Goal: Task Accomplishment & Management: Complete application form

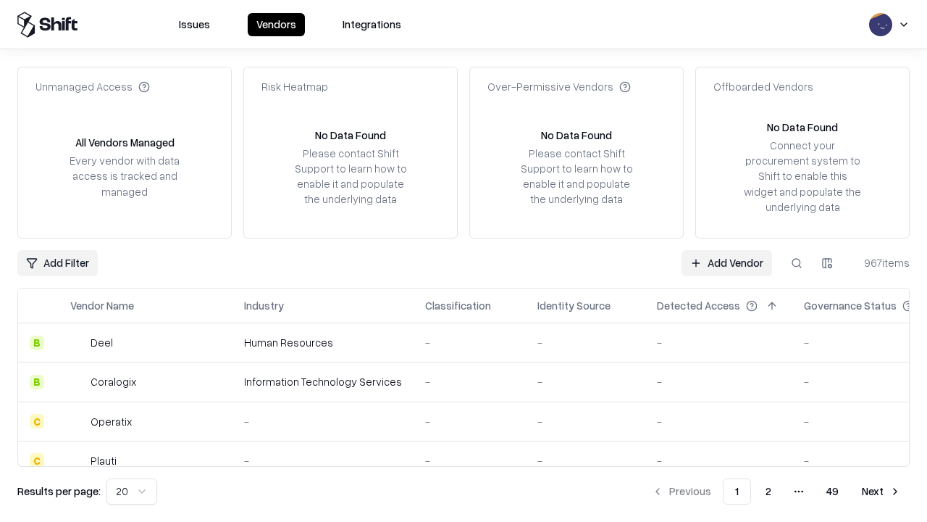
click at [727, 262] on link "Add Vendor" at bounding box center [727, 263] width 91 height 26
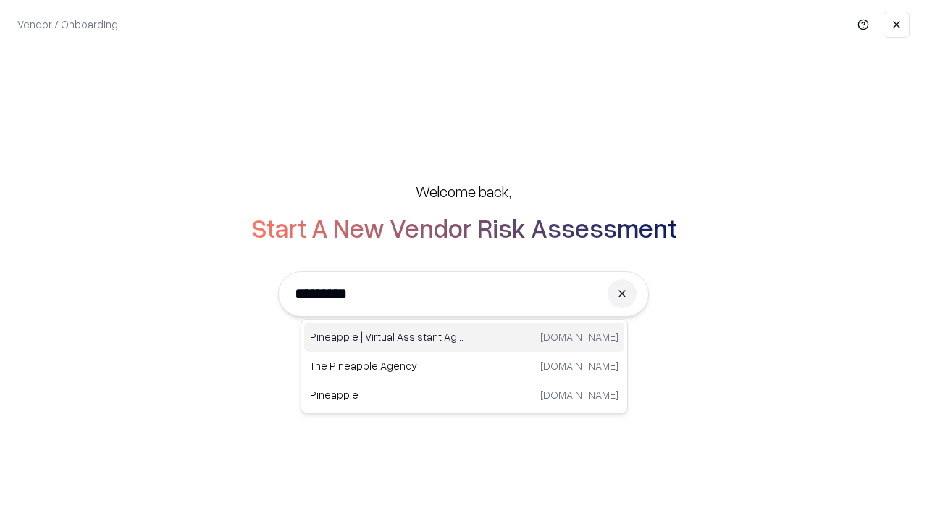
click at [464, 337] on div "Pineapple | Virtual Assistant Agency [DOMAIN_NAME]" at bounding box center [464, 336] width 320 height 29
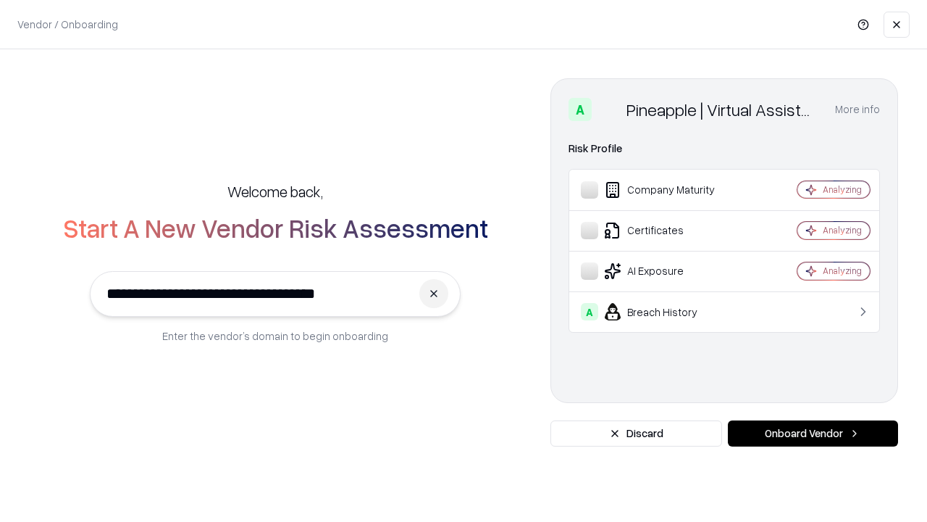
type input "**********"
click at [813, 433] on button "Onboard Vendor" at bounding box center [813, 433] width 170 height 26
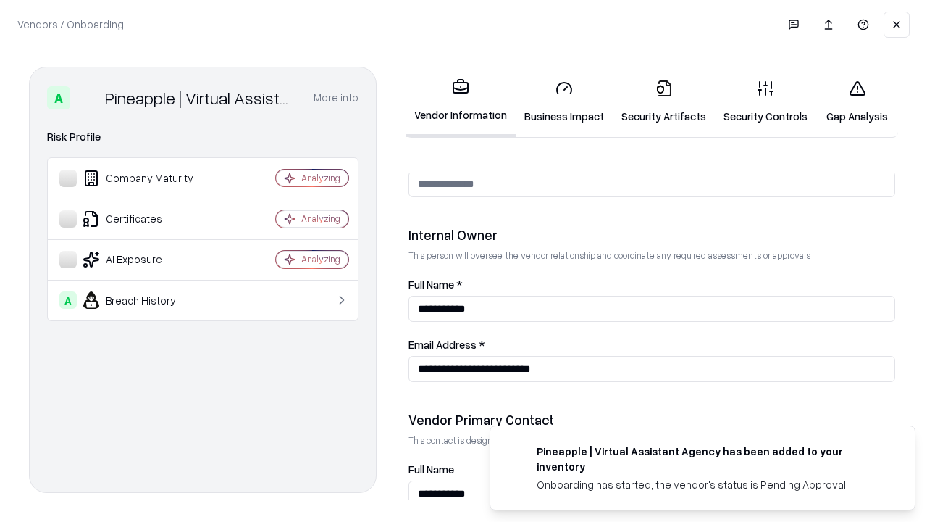
scroll to position [751, 0]
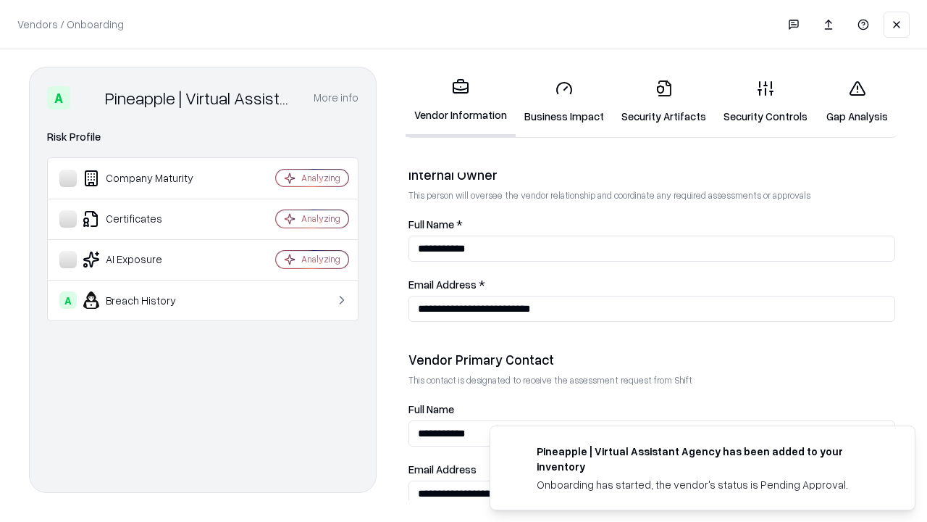
click at [664, 101] on link "Security Artifacts" at bounding box center [664, 101] width 102 height 67
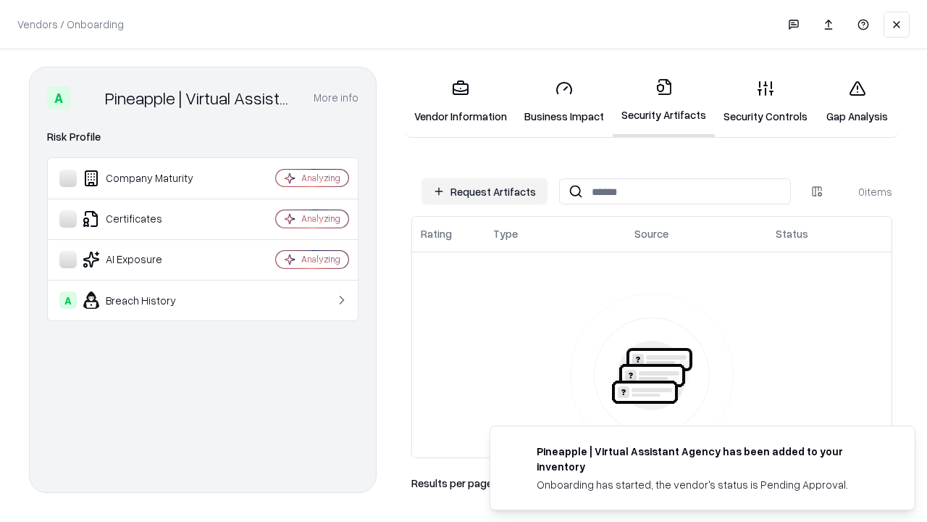
click at [485, 191] on button "Request Artifacts" at bounding box center [485, 191] width 126 height 26
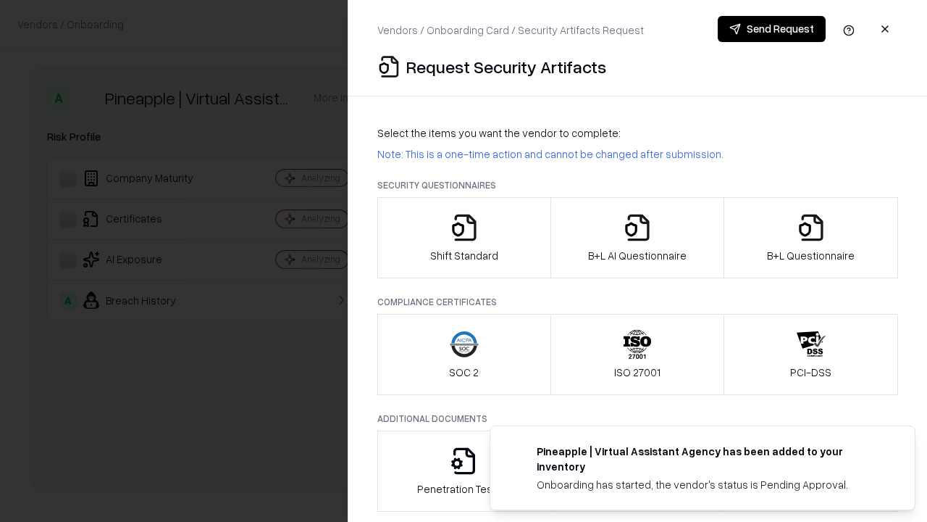
click at [811, 238] on icon "button" at bounding box center [811, 227] width 29 height 29
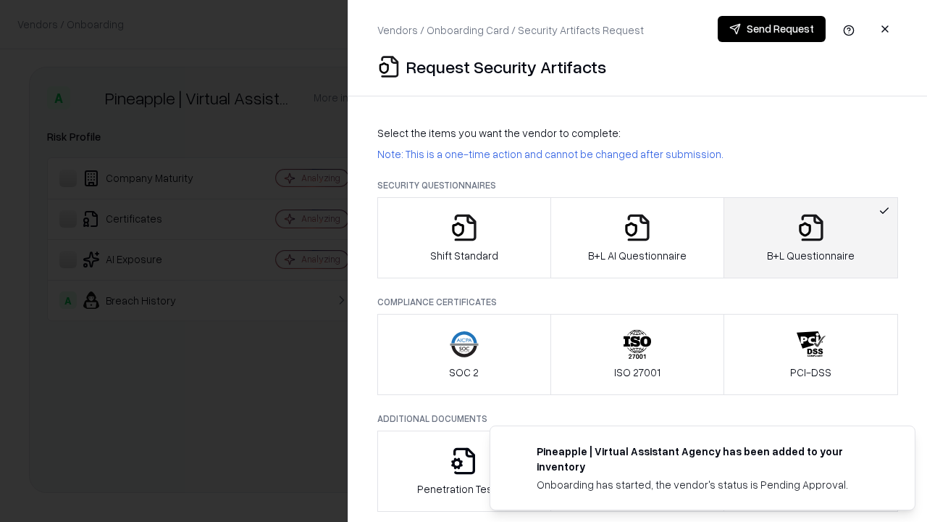
click at [637, 238] on icon "button" at bounding box center [637, 227] width 29 height 29
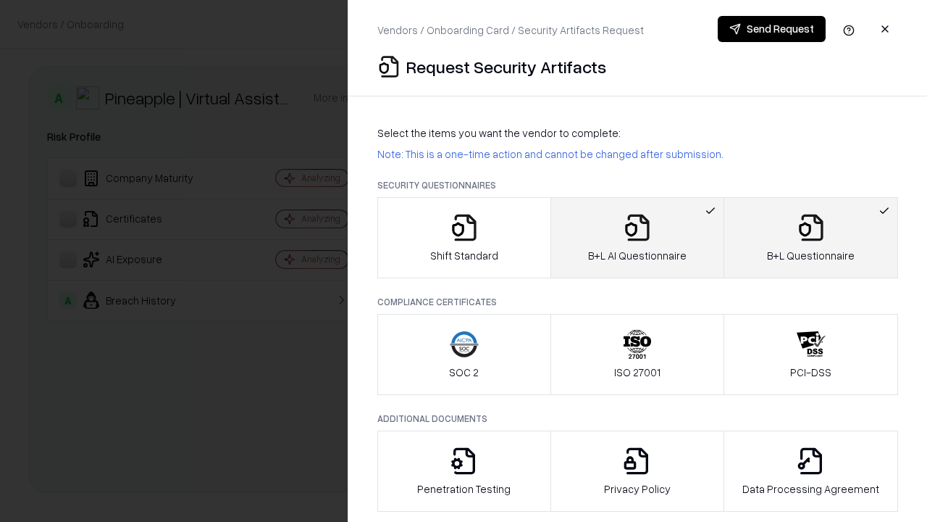
click at [772, 29] on button "Send Request" at bounding box center [772, 29] width 108 height 26
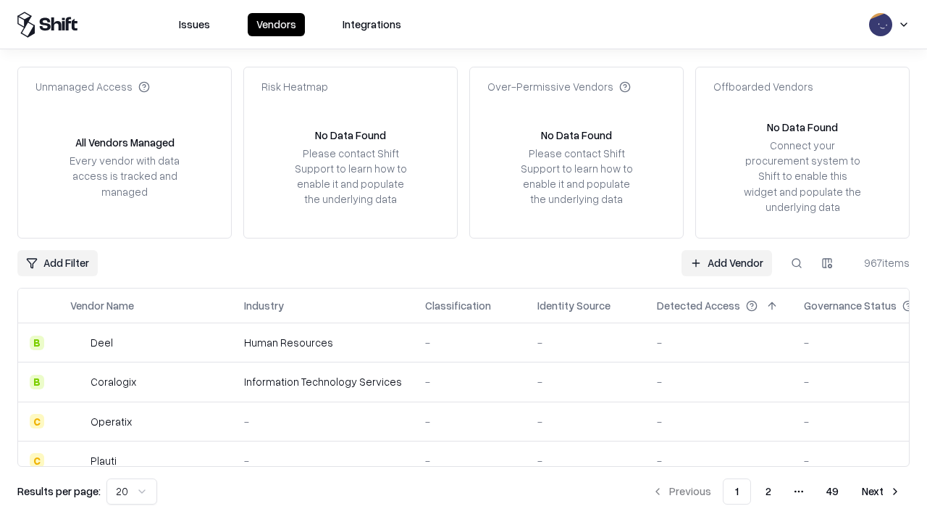
click at [797, 262] on button at bounding box center [797, 263] width 26 height 26
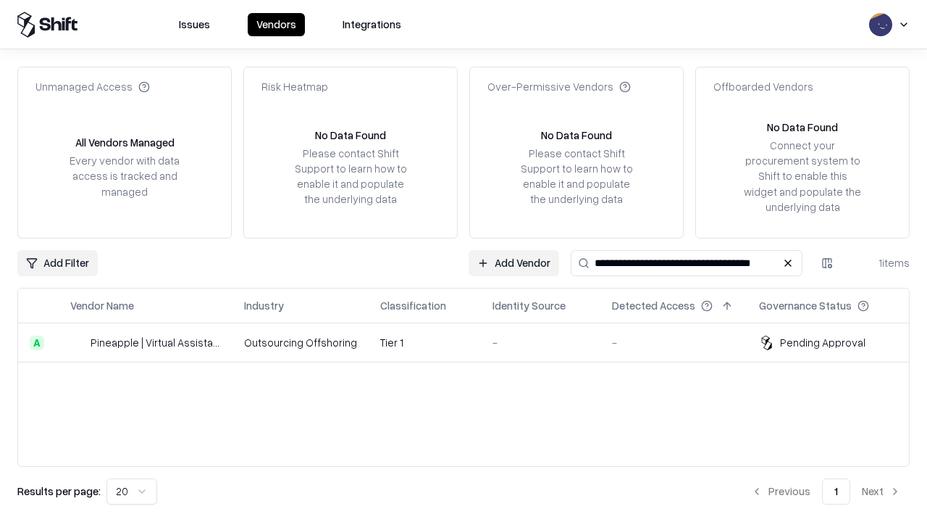
type input "**********"
click at [472, 342] on td "Tier 1" at bounding box center [425, 342] width 112 height 39
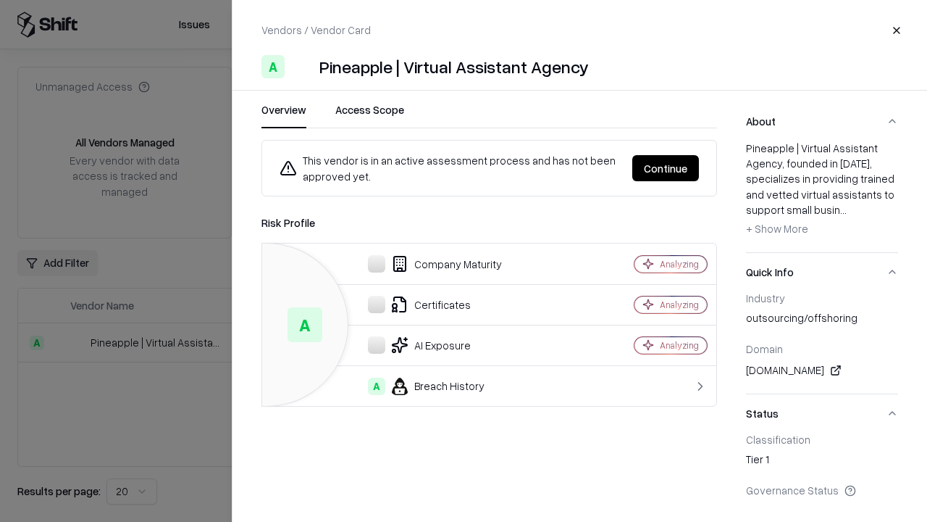
click at [666, 168] on button "Continue" at bounding box center [665, 168] width 67 height 26
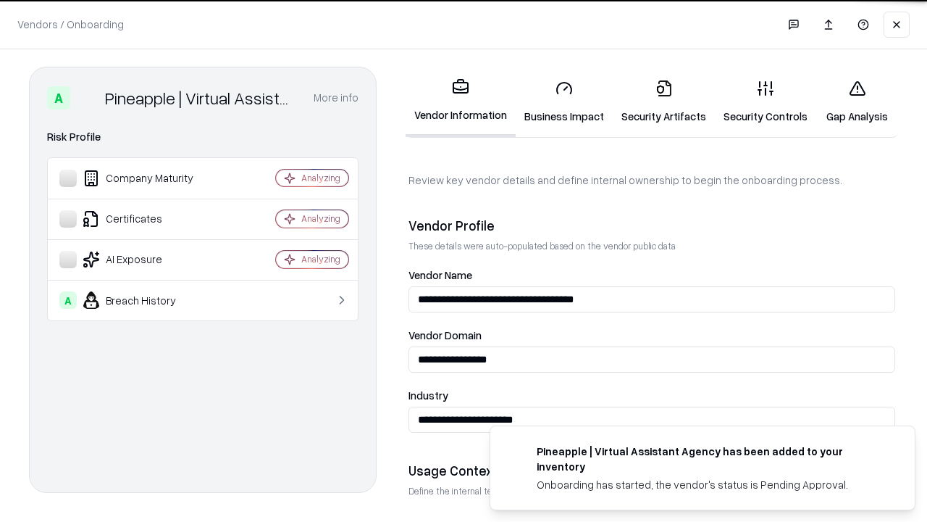
click at [664, 101] on link "Security Artifacts" at bounding box center [664, 101] width 102 height 67
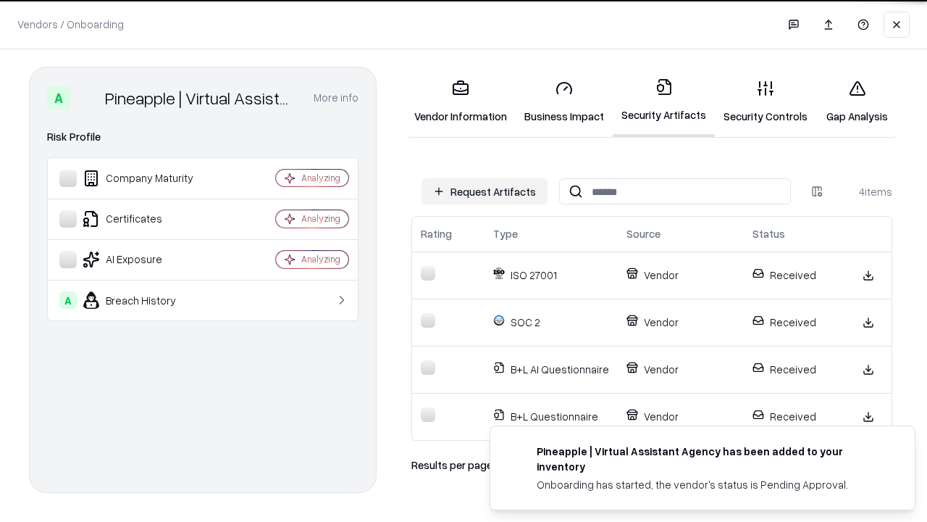
click at [857, 101] on link "Gap Analysis" at bounding box center [857, 101] width 82 height 67
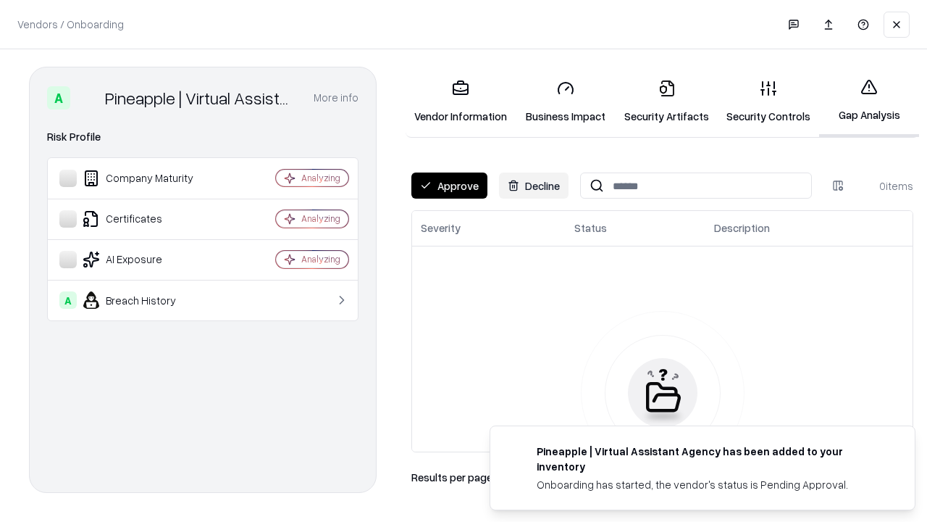
click at [449, 185] on button "Approve" at bounding box center [449, 185] width 76 height 26
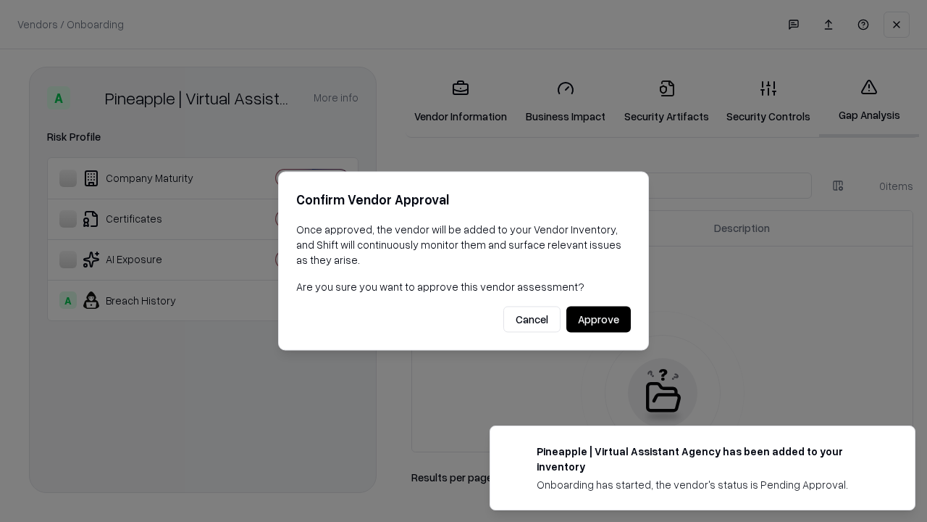
click at [598, 319] on button "Approve" at bounding box center [599, 319] width 64 height 26
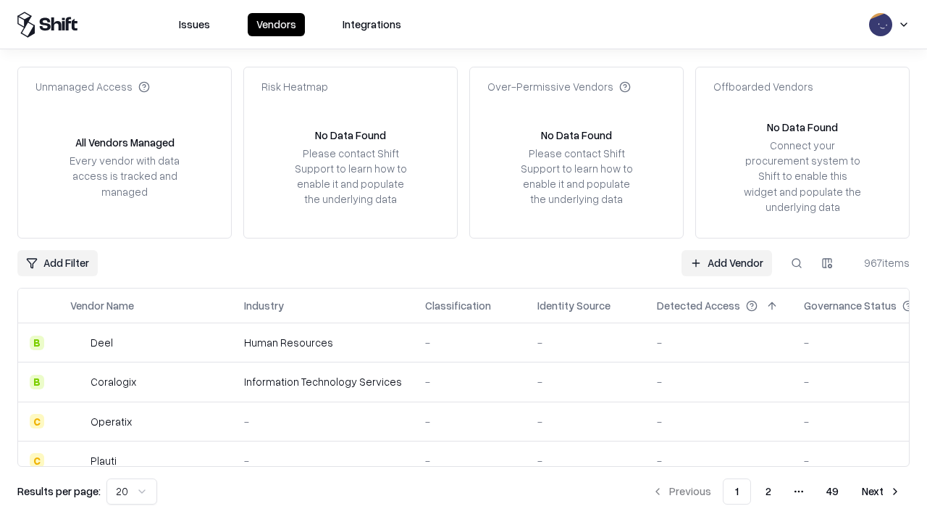
type input "**********"
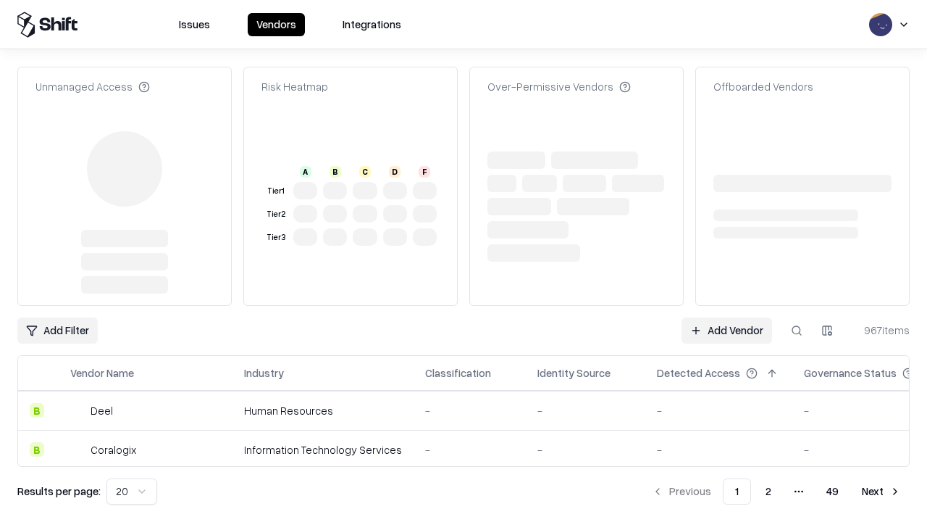
click at [727, 317] on link "Add Vendor" at bounding box center [727, 330] width 91 height 26
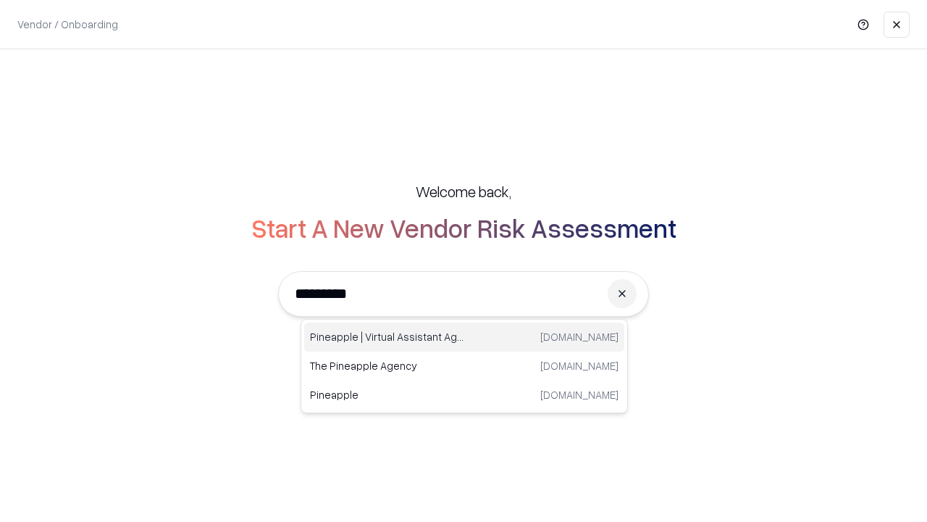
click at [464, 337] on div "Pineapple | Virtual Assistant Agency [DOMAIN_NAME]" at bounding box center [464, 336] width 320 height 29
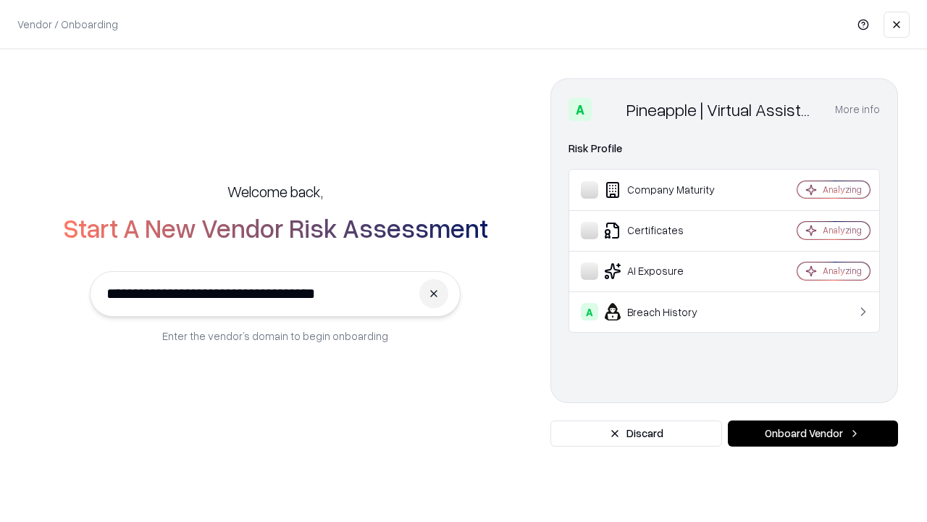
type input "**********"
click at [813, 433] on button "Onboard Vendor" at bounding box center [813, 433] width 170 height 26
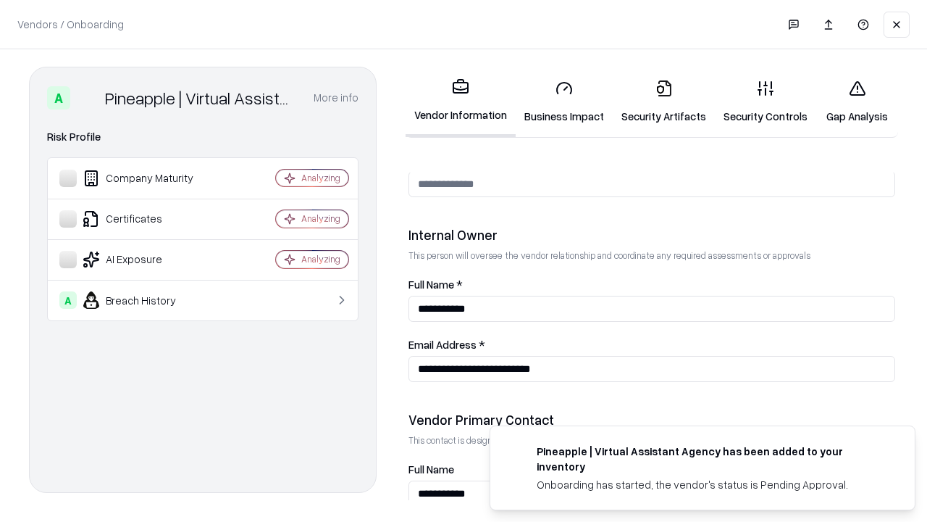
scroll to position [751, 0]
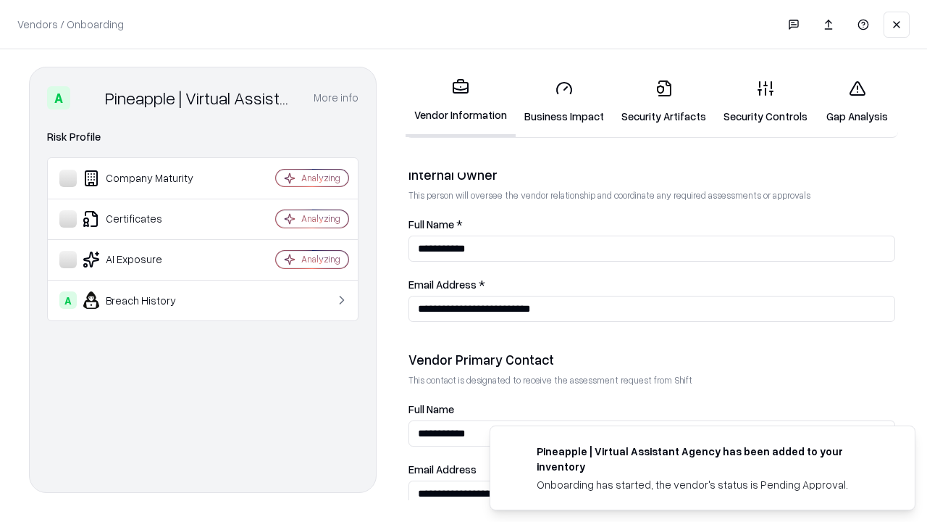
click at [857, 101] on link "Gap Analysis" at bounding box center [857, 101] width 82 height 67
